Goal: Task Accomplishment & Management: Complete application form

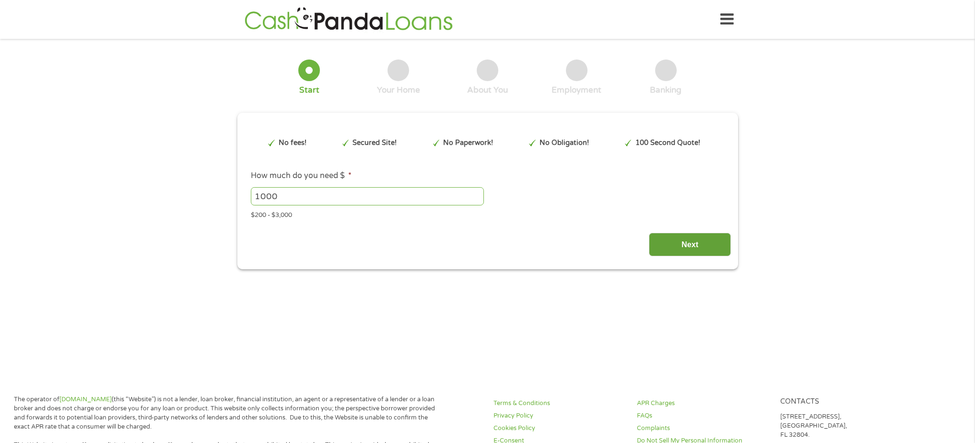
click at [702, 246] on input "Next" at bounding box center [690, 245] width 82 height 24
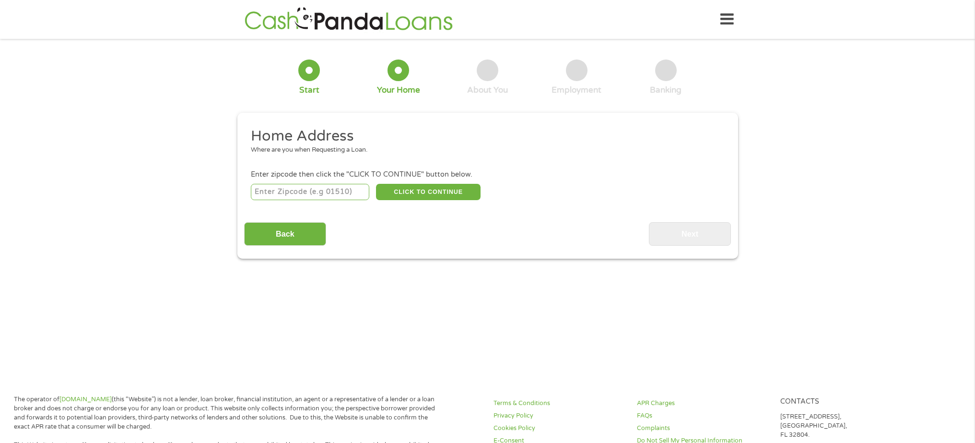
click at [351, 192] on input "number" at bounding box center [310, 192] width 118 height 16
type input "92277"
click at [425, 191] on button "CLICK TO CONTINUE" at bounding box center [428, 192] width 105 height 16
type input "92277"
type input "Twentynine Palms"
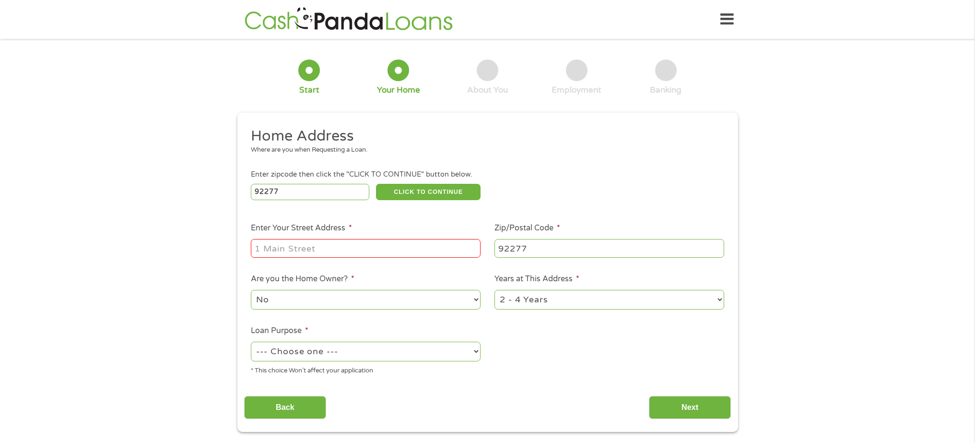
click at [326, 248] on input "Enter Your Street Address *" at bounding box center [366, 248] width 230 height 18
type input "[STREET_ADDRESS]"
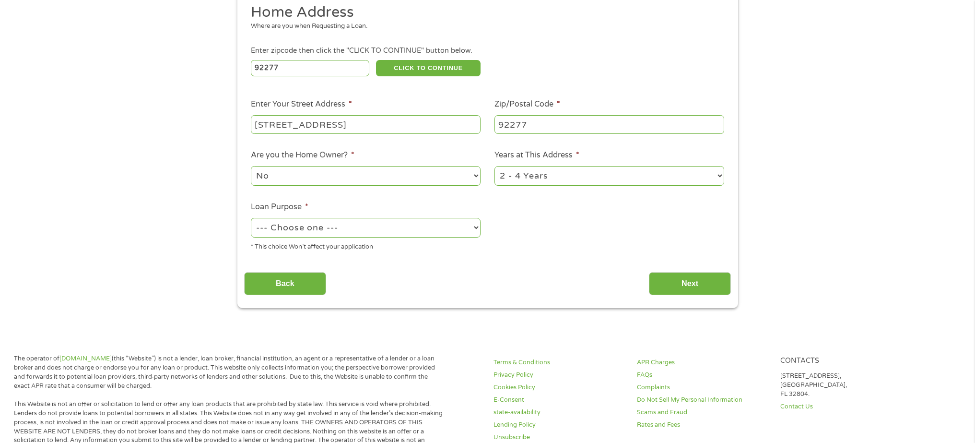
scroll to position [125, 0]
click at [478, 228] on select "--- Choose one --- Pay Bills Debt Consolidation Home Improvement Major Purchase…" at bounding box center [366, 227] width 230 height 20
select select "paybills"
click at [251, 217] on select "--- Choose one --- Pay Bills Debt Consolidation Home Improvement Major Purchase…" at bounding box center [366, 227] width 230 height 20
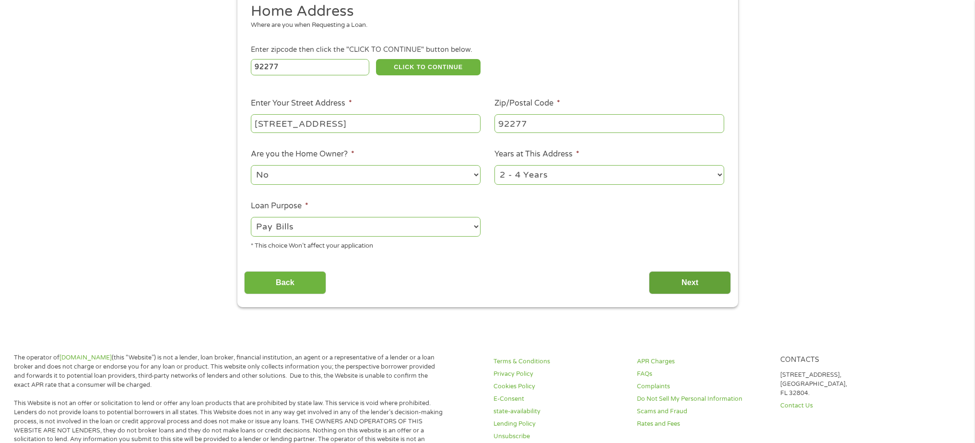
click at [694, 288] on input "Next" at bounding box center [690, 283] width 82 height 24
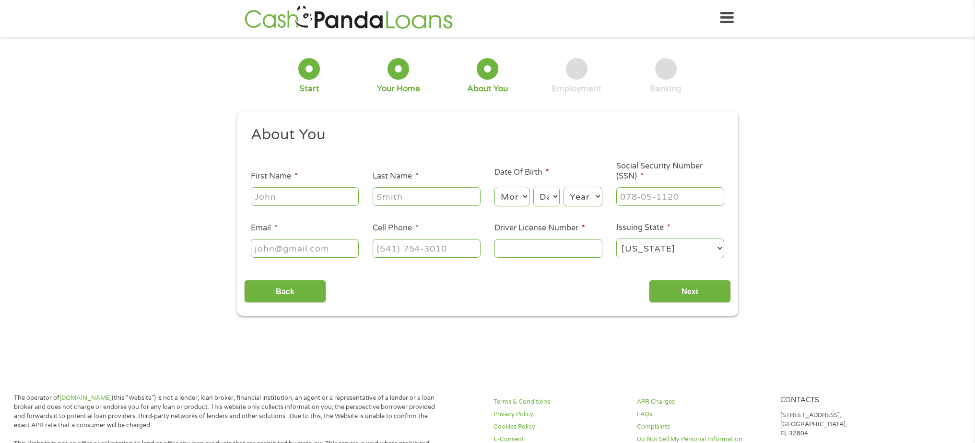
scroll to position [0, 0]
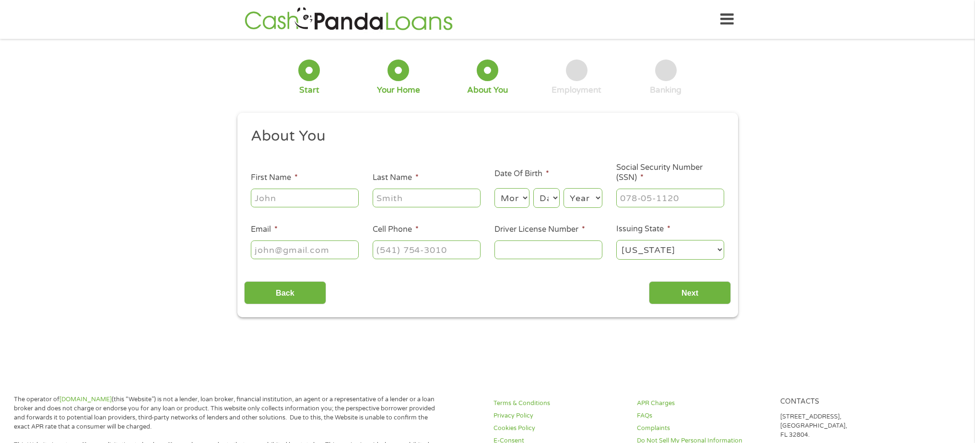
click at [326, 201] on input "First Name *" at bounding box center [305, 198] width 108 height 18
type input "Victoria"
type input "[PERSON_NAME]"
type input "[EMAIL_ADDRESS][DOMAIN_NAME]"
type input "[PHONE_NUMBER]"
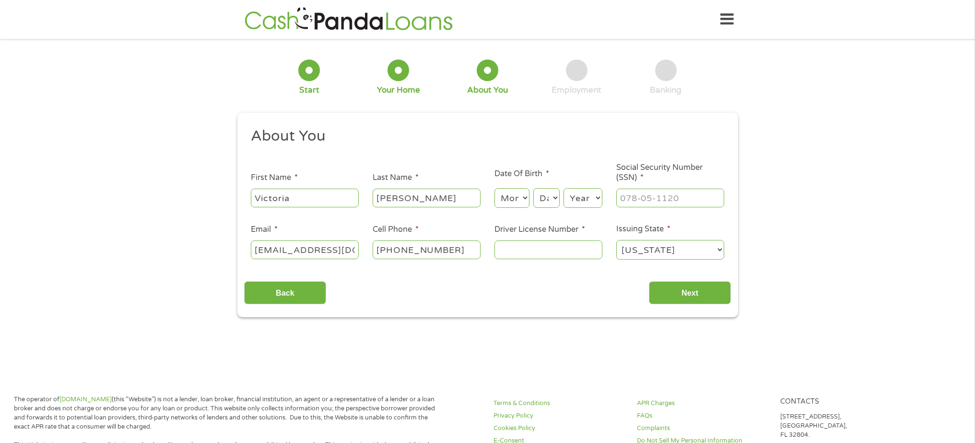
click at [524, 198] on select "Month 1 2 3 4 5 6 7 8 9 10 11 12" at bounding box center [512, 198] width 35 height 20
select select "4"
click at [495, 189] on select "Month 1 2 3 4 5 6 7 8 9 10 11 12" at bounding box center [512, 198] width 35 height 20
click at [556, 199] on select "Day 1 2 3 4 5 6 7 8 9 10 11 12 13 14 15 16 17 18 19 20 21 22 23 24 25 26 27 28 …" at bounding box center [546, 198] width 26 height 20
select select "16"
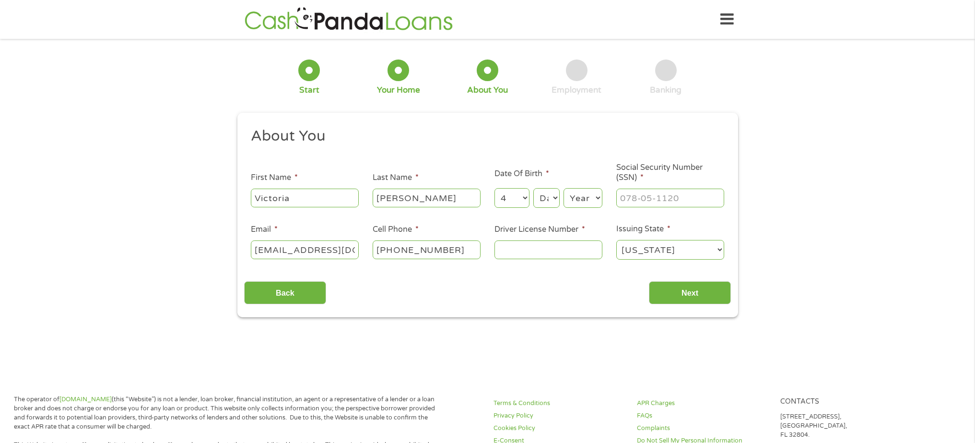
click at [533, 189] on select "Day 1 2 3 4 5 6 7 8 9 10 11 12 13 14 15 16 17 18 19 20 21 22 23 24 25 26 27 28 …" at bounding box center [546, 198] width 26 height 20
click at [600, 199] on select "Year [DATE] 2006 2005 2004 2003 2002 2001 2000 1999 1998 1997 1996 1995 1994 19…" at bounding box center [583, 198] width 39 height 20
select select "1958"
click at [564, 189] on select "Year [DATE] 2006 2005 2004 2003 2002 2001 2000 1999 1998 1997 1996 1995 1994 19…" at bounding box center [583, 198] width 39 height 20
click at [699, 198] on input "___-__-____" at bounding box center [670, 198] width 108 height 18
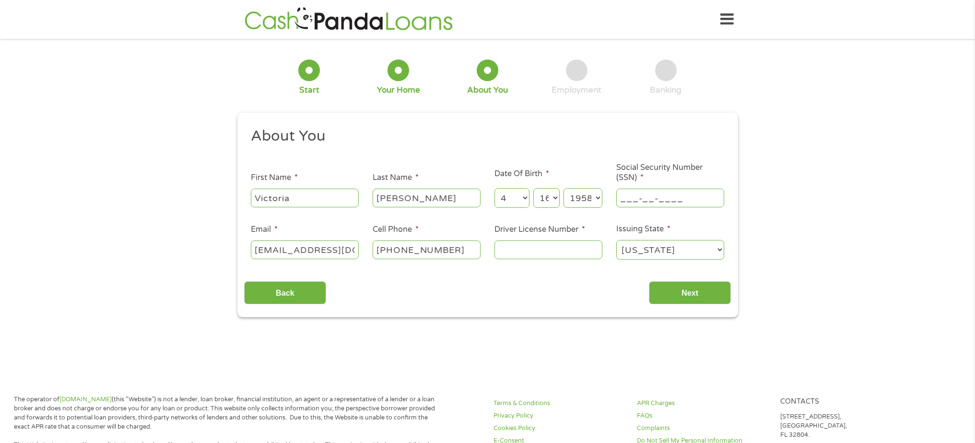
click at [625, 198] on input "___-__-____" at bounding box center [670, 198] width 108 height 18
type input "547-31-8743"
click at [538, 252] on input "Driver License Number *" at bounding box center [549, 249] width 108 height 18
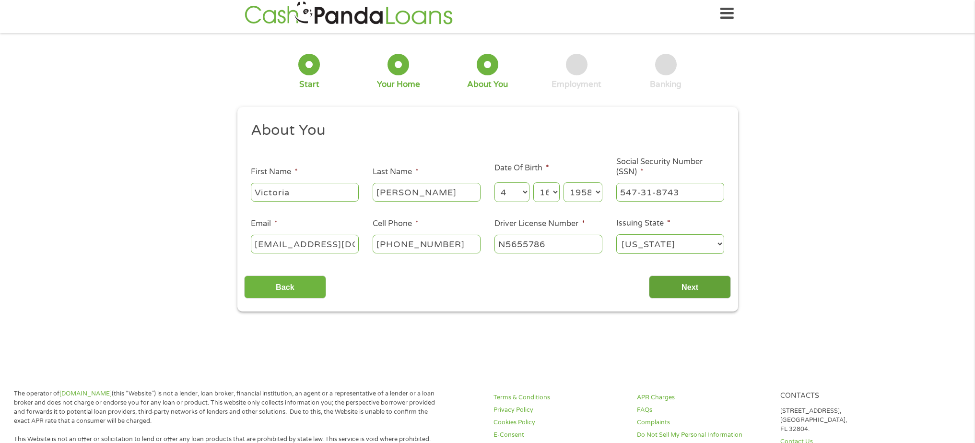
type input "N5655786"
click at [667, 293] on input "Next" at bounding box center [690, 287] width 82 height 24
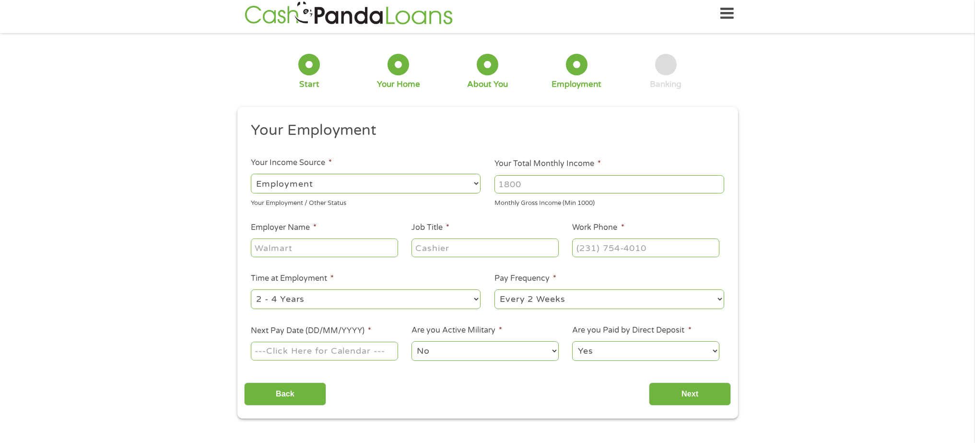
scroll to position [0, 0]
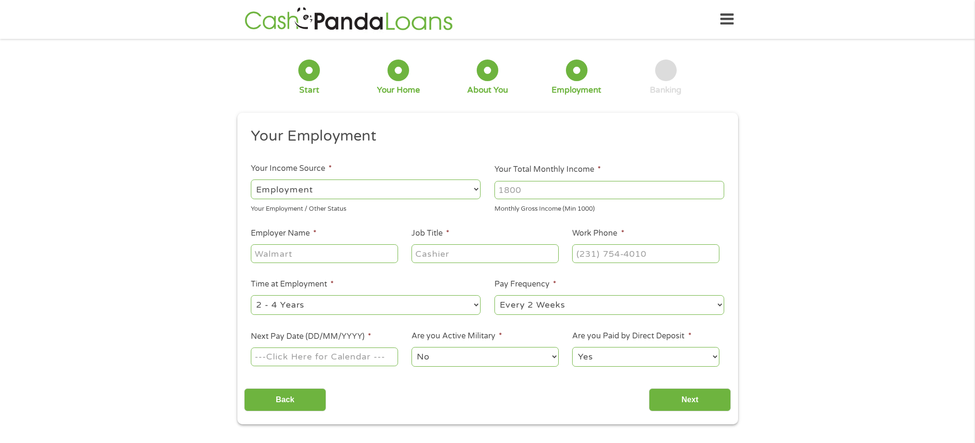
click at [475, 189] on select "--- Choose one --- Employment [DEMOGRAPHIC_DATA] Benefits" at bounding box center [366, 189] width 230 height 20
select select "benefits"
click at [251, 179] on select "--- Choose one --- Employment [DEMOGRAPHIC_DATA] Benefits" at bounding box center [366, 189] width 230 height 20
type input "Other"
type input "[PHONE_NUMBER]"
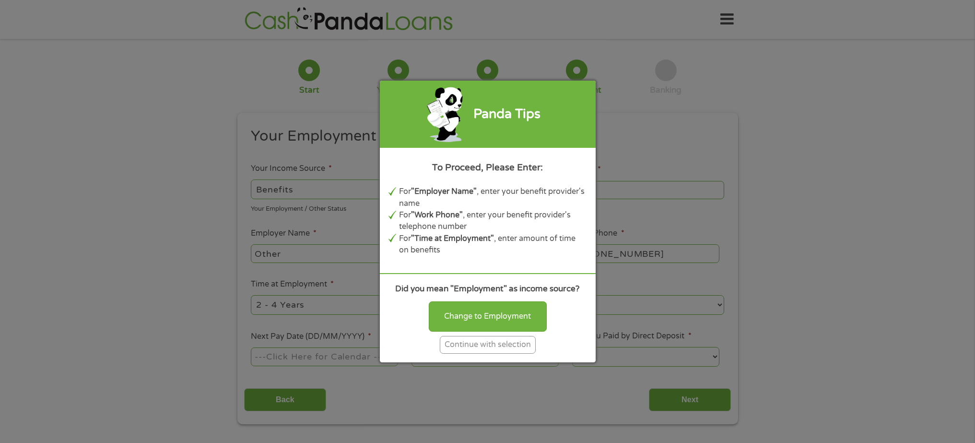
click at [519, 349] on div "Continue with selection" at bounding box center [488, 345] width 96 height 18
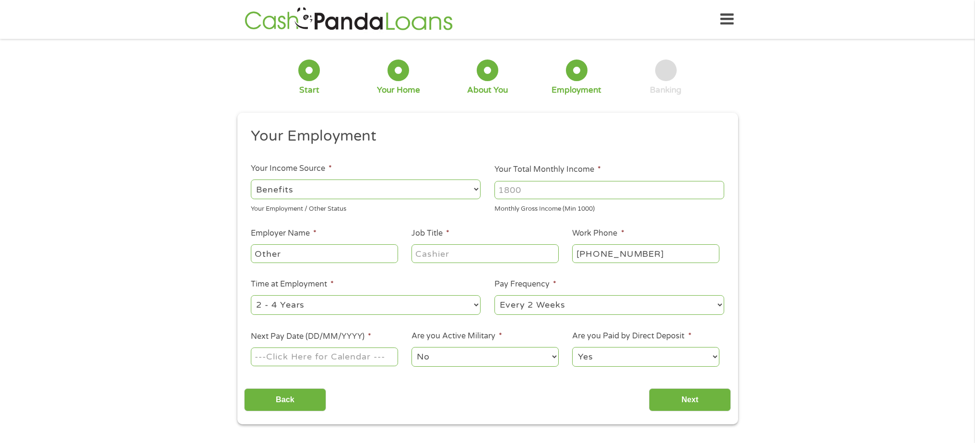
click at [476, 190] on select "--- Choose one --- Employment [DEMOGRAPHIC_DATA] Benefits" at bounding box center [366, 189] width 230 height 20
click at [306, 253] on input "Other" at bounding box center [324, 253] width 147 height 18
type input "O"
type input "Social Security"
click at [460, 253] on input "Job Title *" at bounding box center [485, 253] width 147 height 18
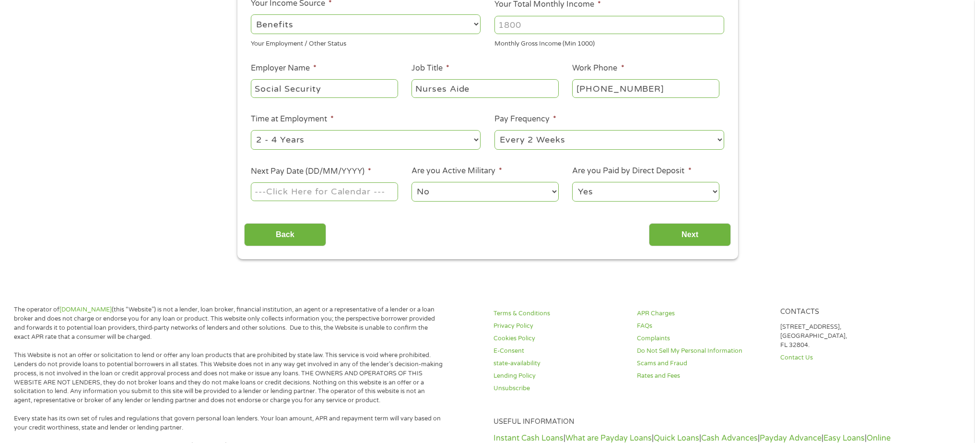
scroll to position [168, 0]
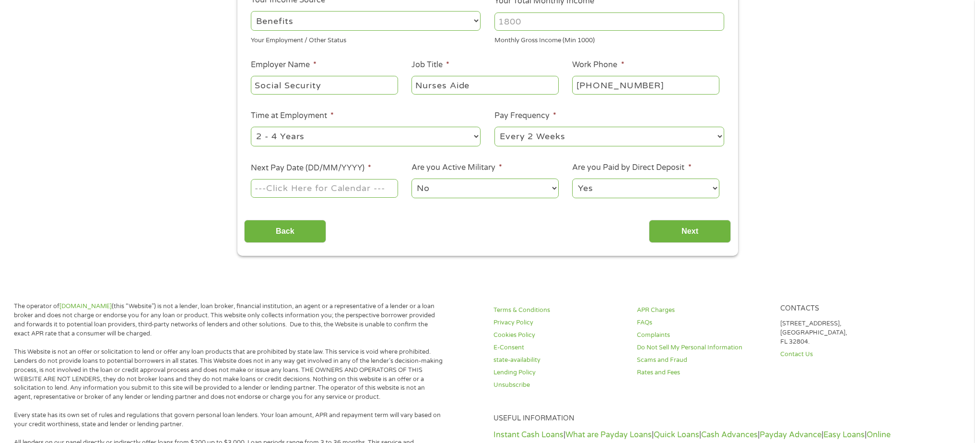
type input "Nurses Aide"
click at [720, 138] on select "--- Choose one --- Every 2 Weeks Every Week Monthly Semi-Monthly" at bounding box center [610, 137] width 230 height 20
select select "monthly"
click at [495, 127] on select "--- Choose one --- Every 2 Weeks Every Week Monthly Semi-Monthly" at bounding box center [610, 137] width 230 height 20
click at [372, 190] on input "Next Pay Date (DD/MM/YYYY) *" at bounding box center [324, 188] width 147 height 18
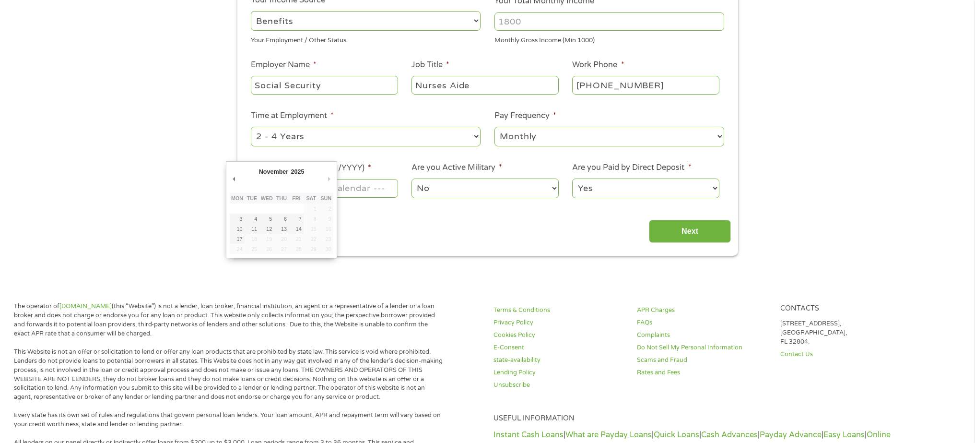
drag, startPoint x: 329, startPoint y: 177, endPoint x: 320, endPoint y: 181, distance: 9.4
type input "[DATE]"
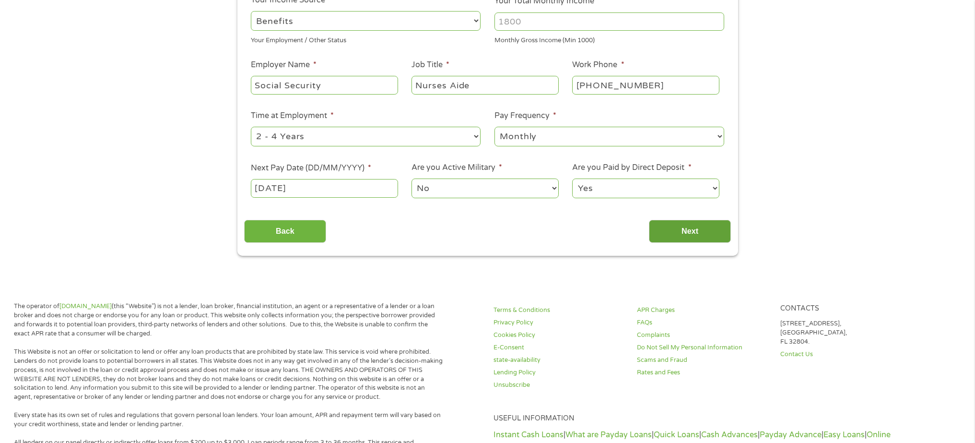
click at [695, 235] on input "Next" at bounding box center [690, 232] width 82 height 24
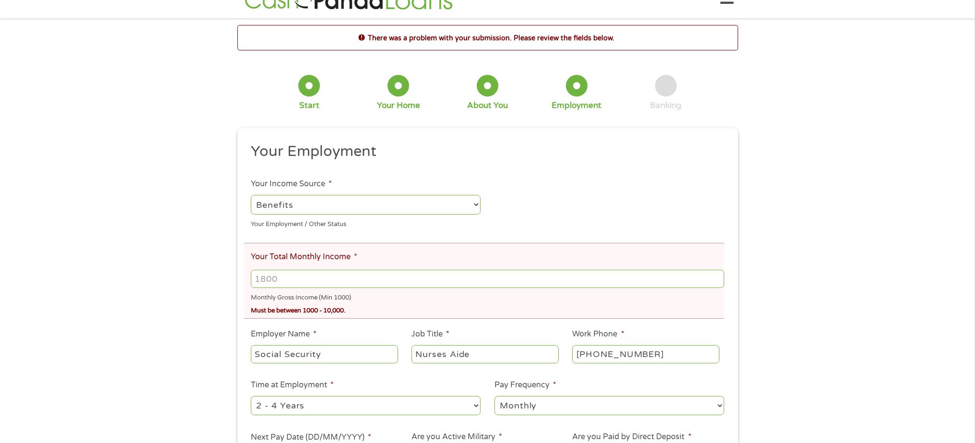
scroll to position [0, 0]
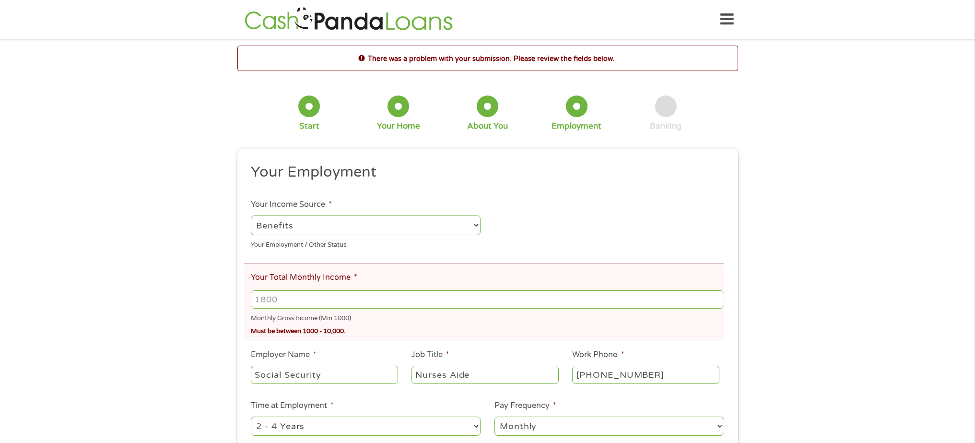
click at [292, 300] on input "Your Total Monthly Income *" at bounding box center [487, 299] width 473 height 18
click at [719, 298] on input "1000" at bounding box center [487, 299] width 473 height 18
type input "1"
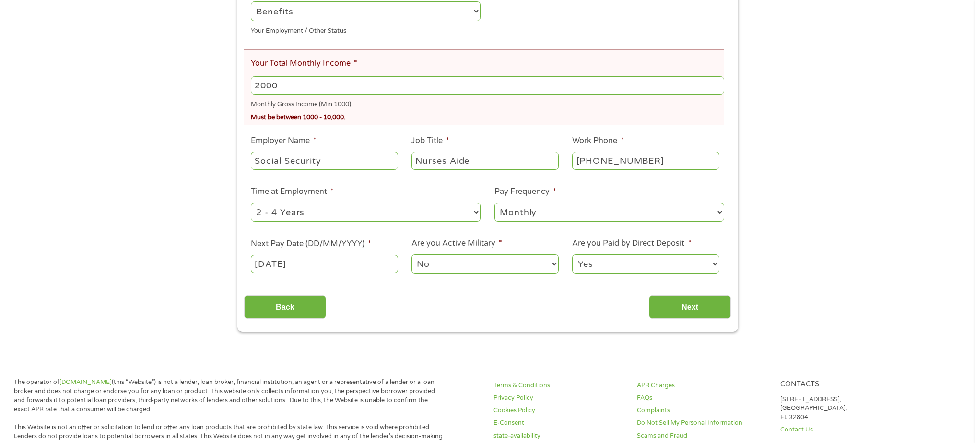
scroll to position [215, 0]
type input "2000"
click at [712, 309] on input "Next" at bounding box center [690, 306] width 82 height 24
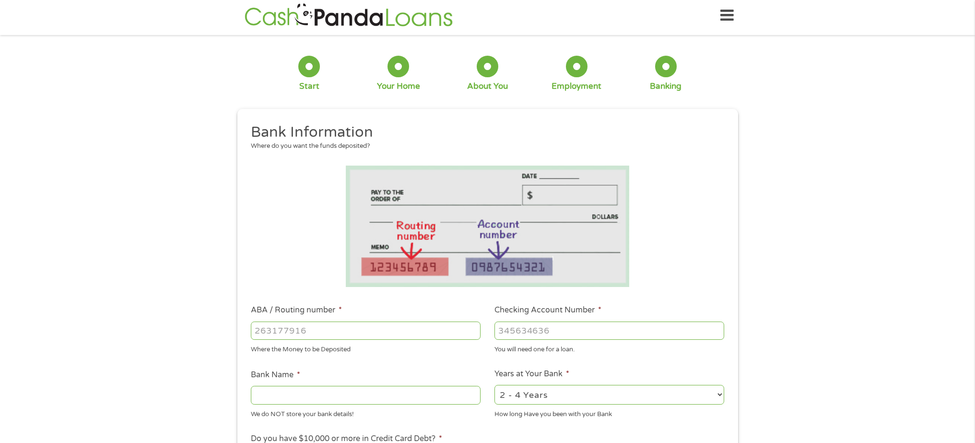
scroll to position [0, 0]
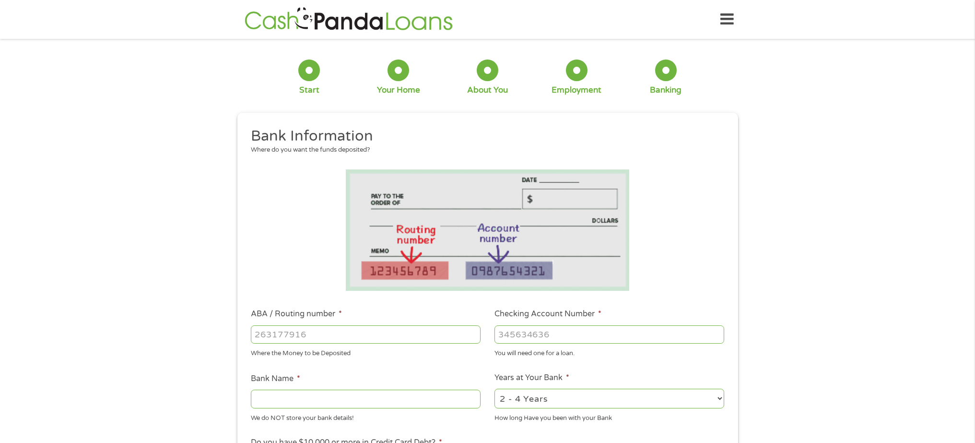
click at [398, 334] on input "ABA / Routing number *" at bounding box center [366, 334] width 230 height 18
type input "122000247"
type input "[PERSON_NAME] FARGO BANK NA"
type input "122000247"
click at [574, 335] on input "Checking Account Number *" at bounding box center [610, 334] width 230 height 18
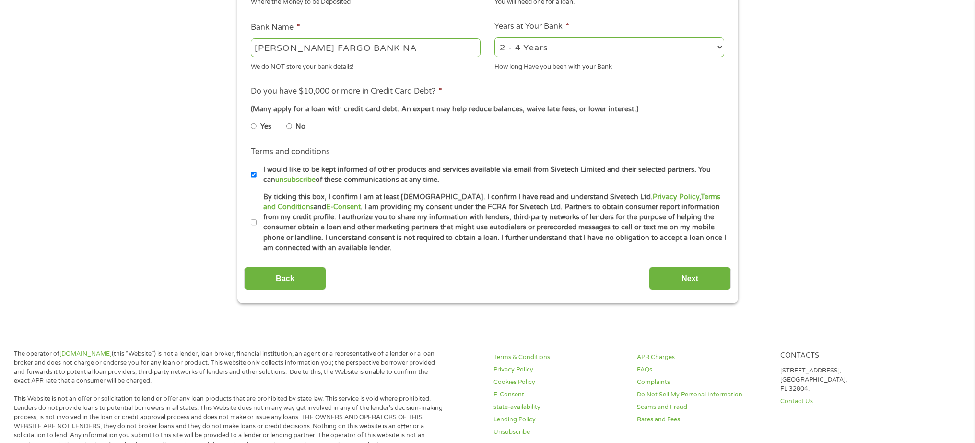
scroll to position [368, 0]
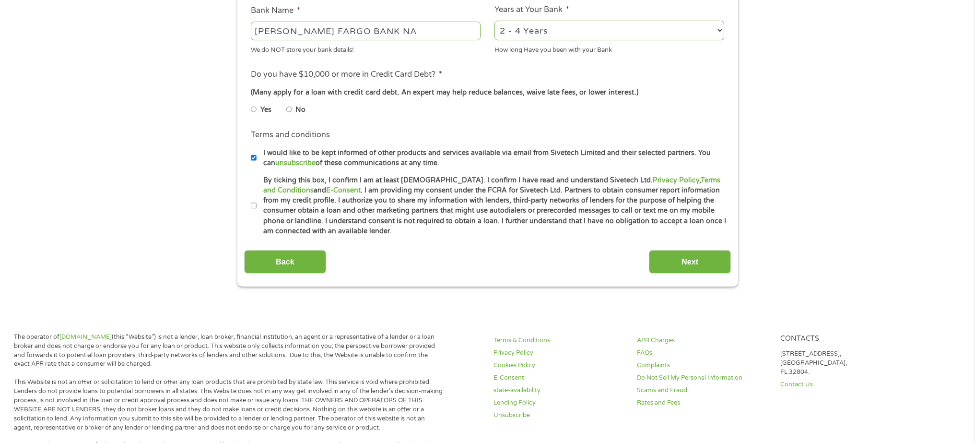
type input "6316892139"
click at [291, 110] on input "No" at bounding box center [289, 109] width 6 height 15
radio input "true"
click at [254, 206] on input "By ticking this box, I confirm I am at least [DEMOGRAPHIC_DATA]. I confirm I ha…" at bounding box center [254, 205] width 6 height 15
checkbox input "true"
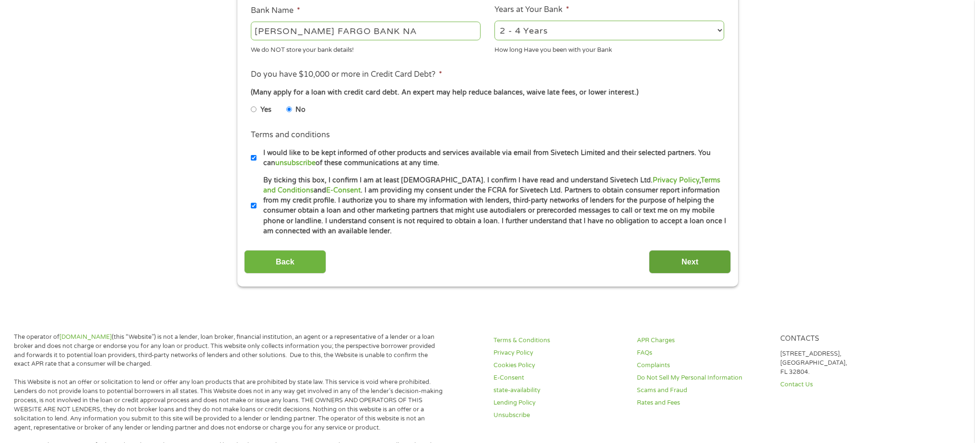
click at [685, 266] on input "Next" at bounding box center [690, 262] width 82 height 24
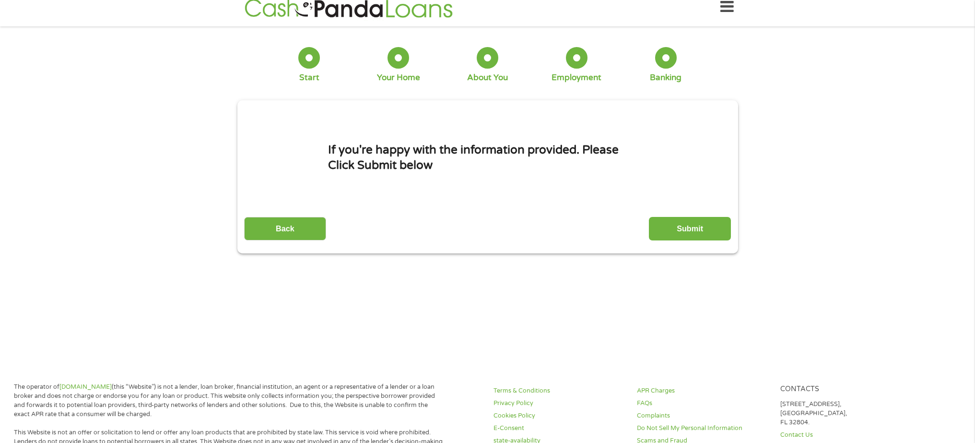
scroll to position [0, 0]
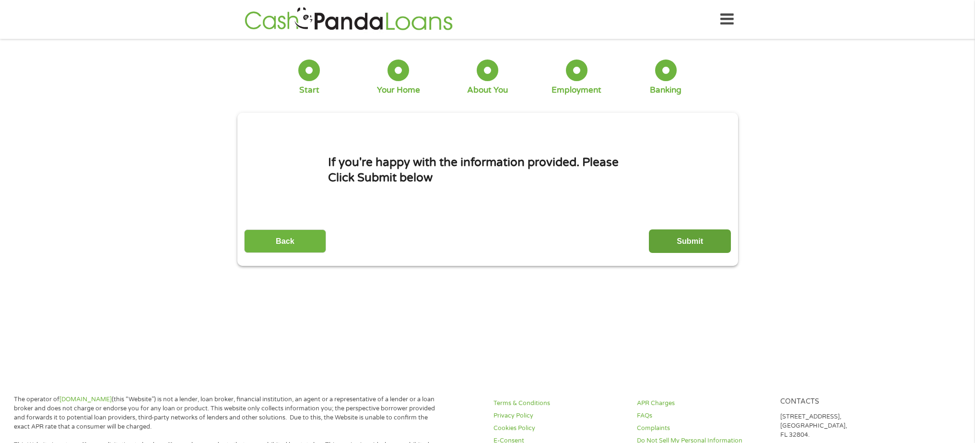
click at [693, 243] on input "Submit" at bounding box center [690, 241] width 82 height 24
